Goal: Information Seeking & Learning: Learn about a topic

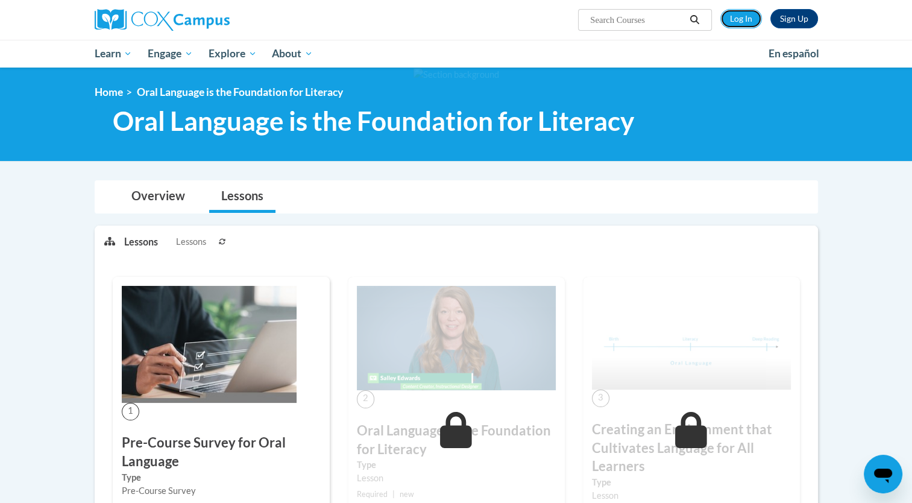
click at [740, 16] on link "Log In" at bounding box center [741, 18] width 42 height 19
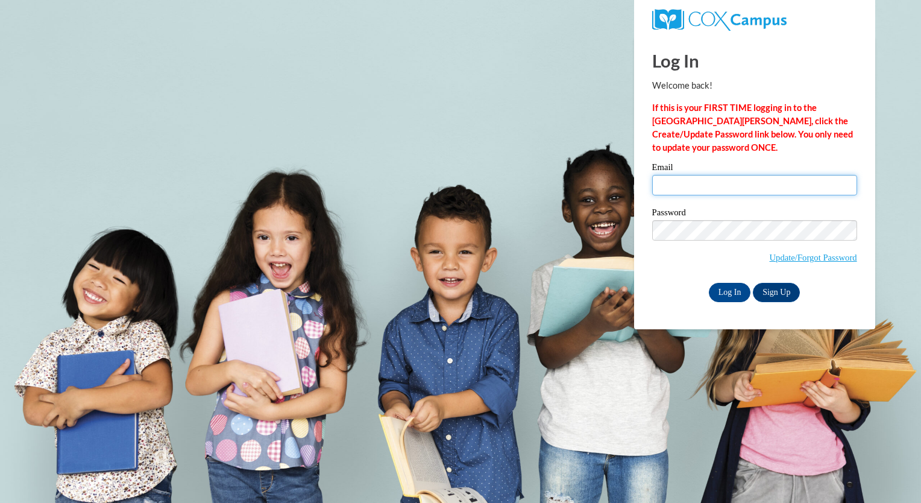
click at [685, 187] on input "Email" at bounding box center [754, 185] width 205 height 20
type input "nataliegaier3@gmail.com"
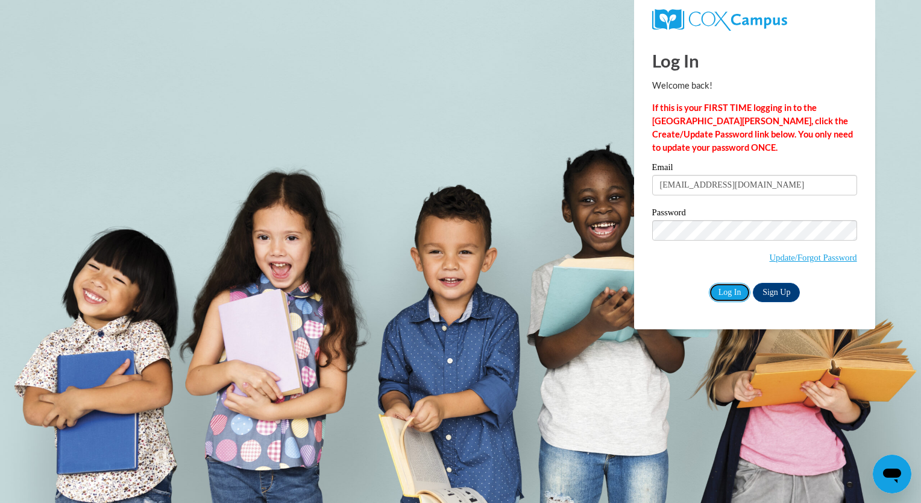
click at [728, 290] on input "Log In" at bounding box center [730, 292] width 42 height 19
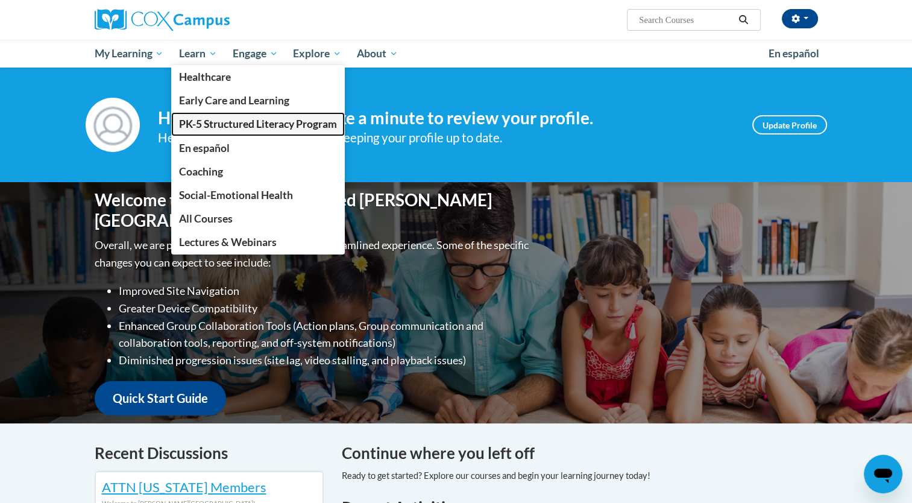
click at [230, 128] on span "PK-5 Structured Literacy Program" at bounding box center [258, 124] width 158 height 13
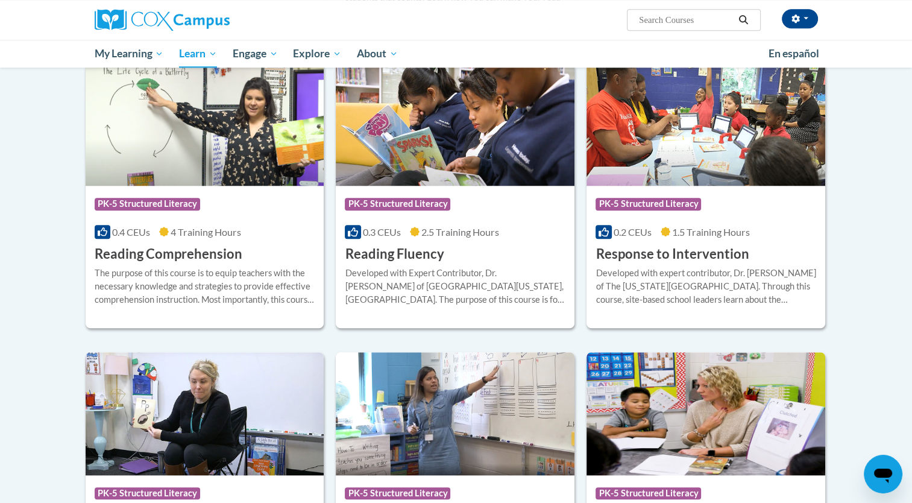
scroll to position [1020, 0]
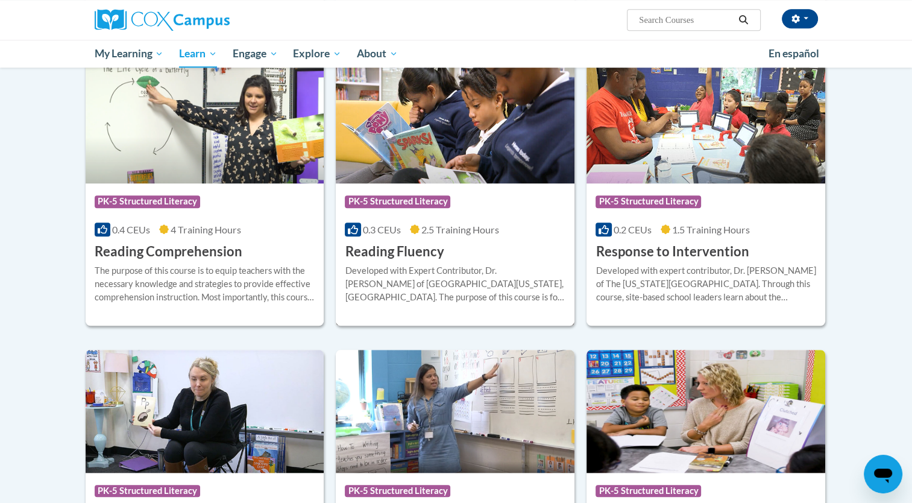
click at [430, 183] on img at bounding box center [455, 121] width 239 height 123
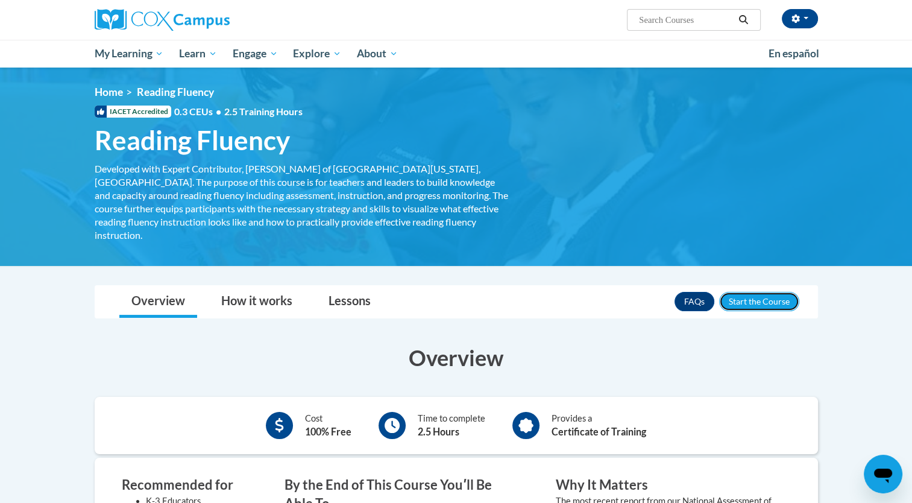
click at [767, 292] on button "Enroll" at bounding box center [759, 301] width 80 height 19
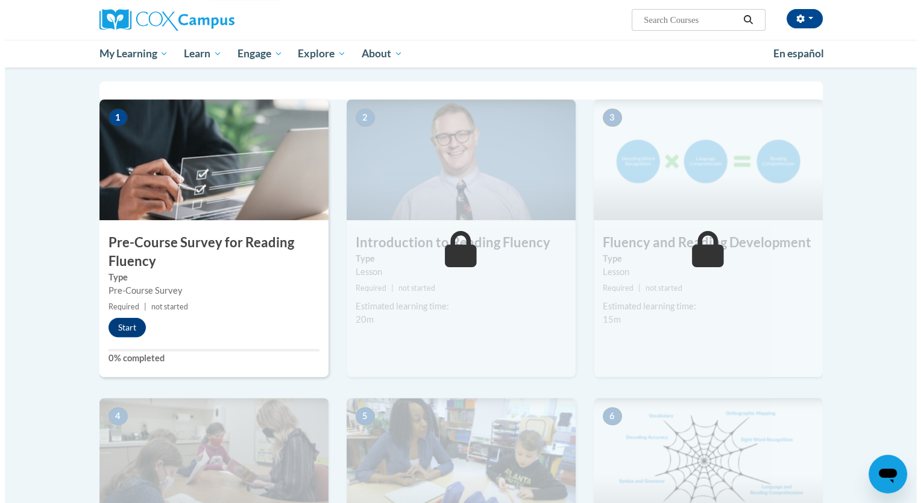
scroll to position [232, 0]
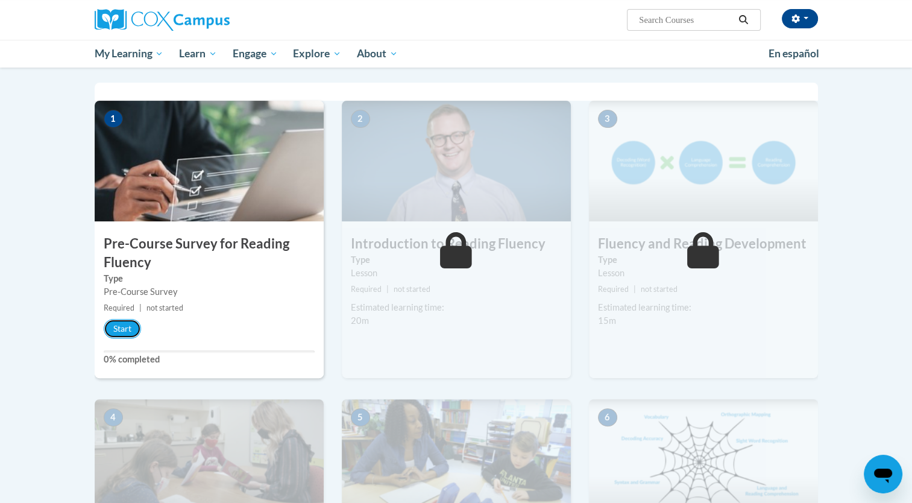
click at [117, 325] on button "Start" at bounding box center [122, 328] width 37 height 19
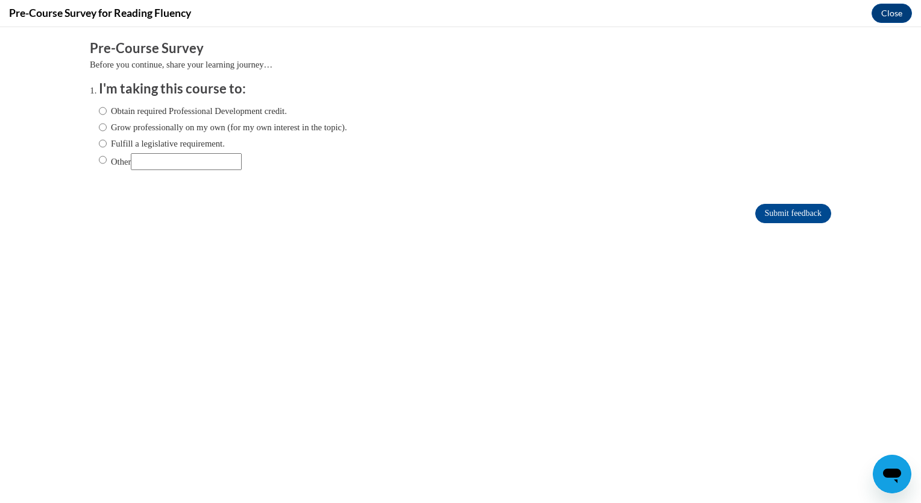
scroll to position [0, 0]
click at [788, 216] on input "Submit feedback" at bounding box center [793, 213] width 76 height 19
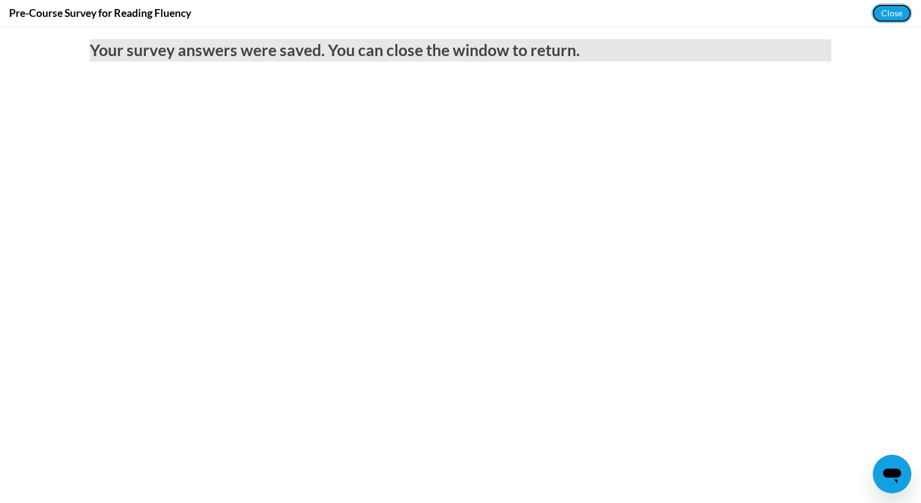
click at [892, 13] on button "Close" at bounding box center [891, 13] width 40 height 19
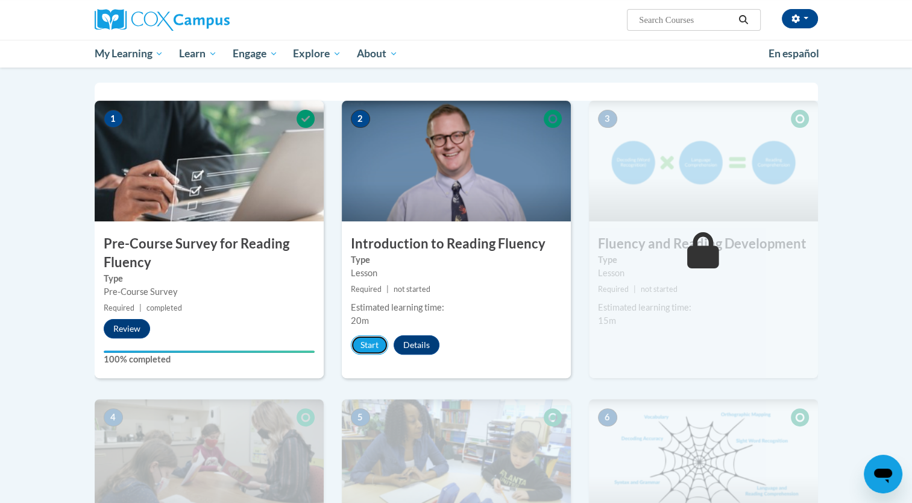
click at [362, 348] on button "Start" at bounding box center [369, 344] width 37 height 19
